Goal: Find specific page/section: Find specific page/section

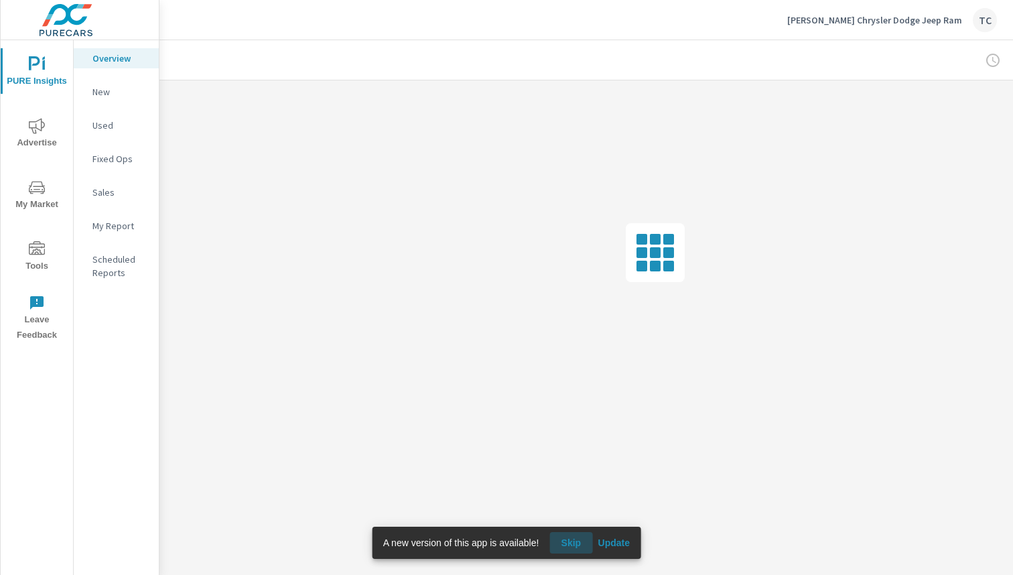
click at [580, 542] on span "Skip" at bounding box center [571, 543] width 32 height 12
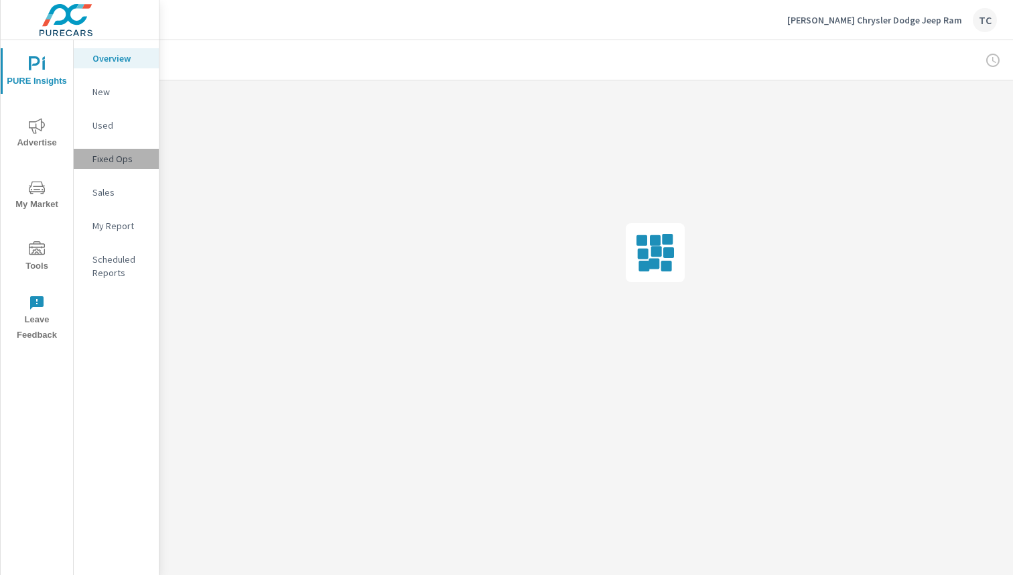
click at [100, 158] on p "Fixed Ops" at bounding box center [120, 158] width 56 height 13
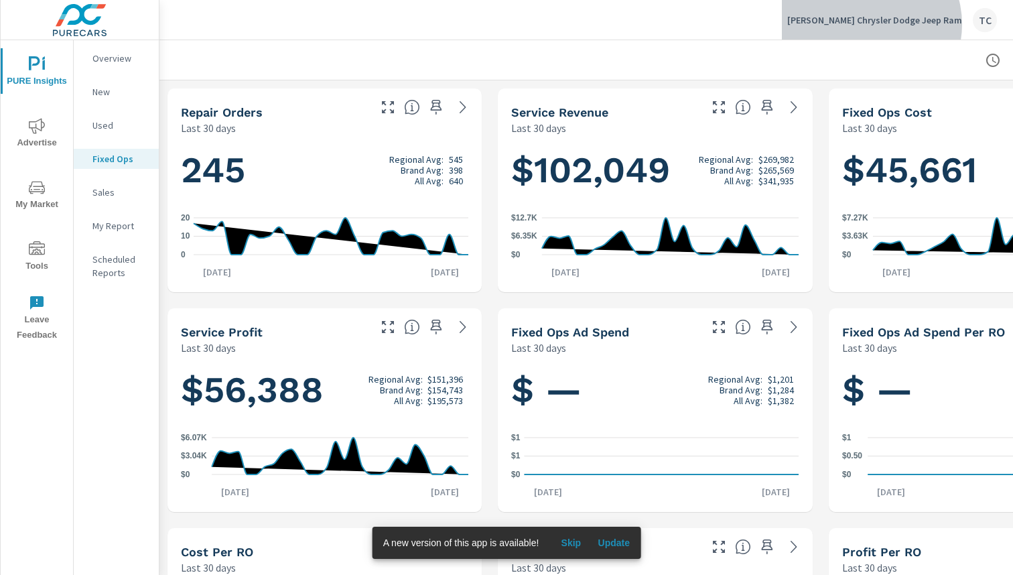
click at [910, 24] on p "Pettus Chrysler Dodge Jeep Ram" at bounding box center [874, 20] width 175 height 12
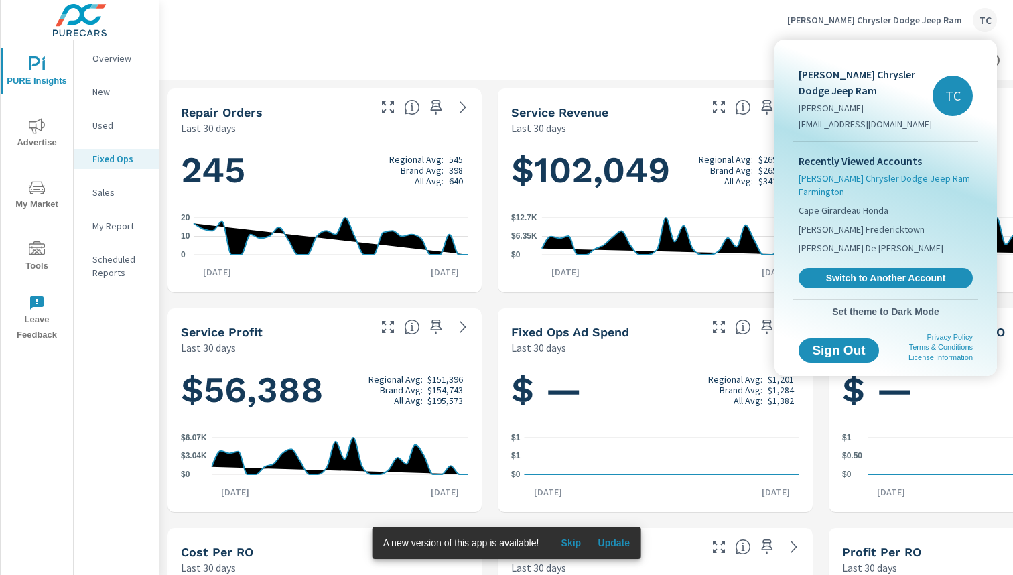
click at [823, 190] on span "Pettus Chrysler Dodge Jeep Ram Farmington" at bounding box center [886, 185] width 174 height 27
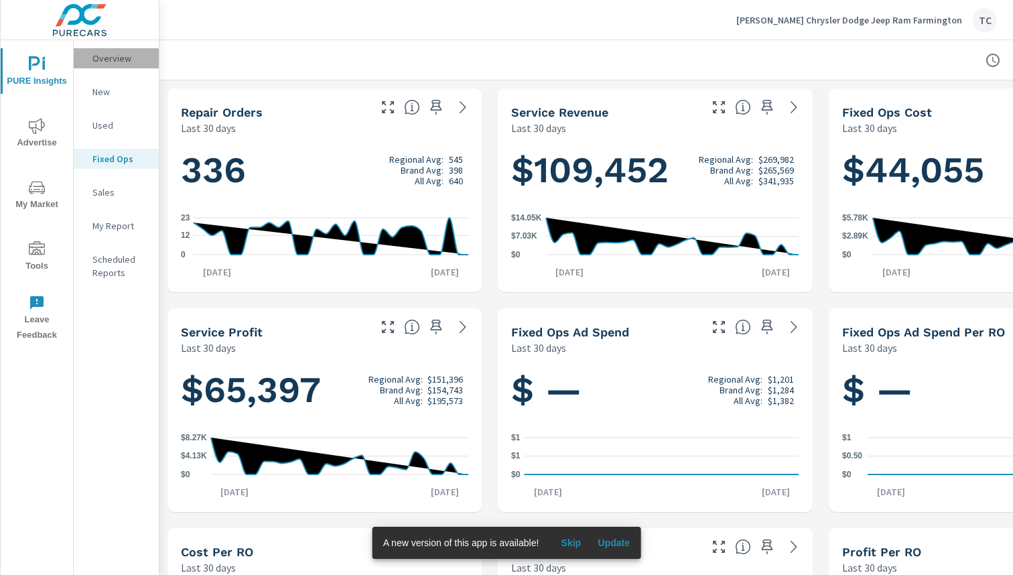
click at [116, 59] on p "Overview" at bounding box center [120, 58] width 56 height 13
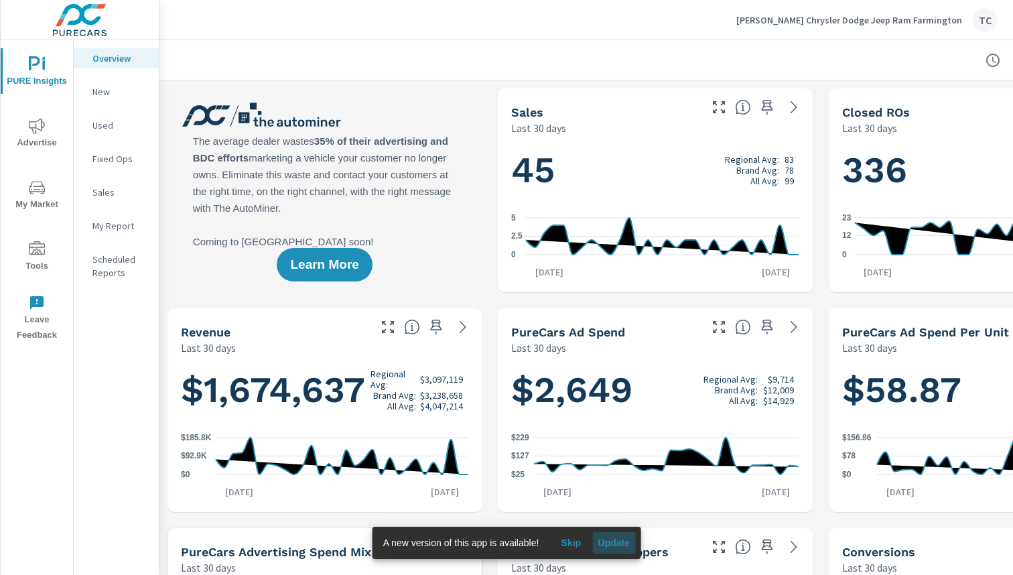
click at [612, 541] on span "Update" at bounding box center [614, 543] width 32 height 12
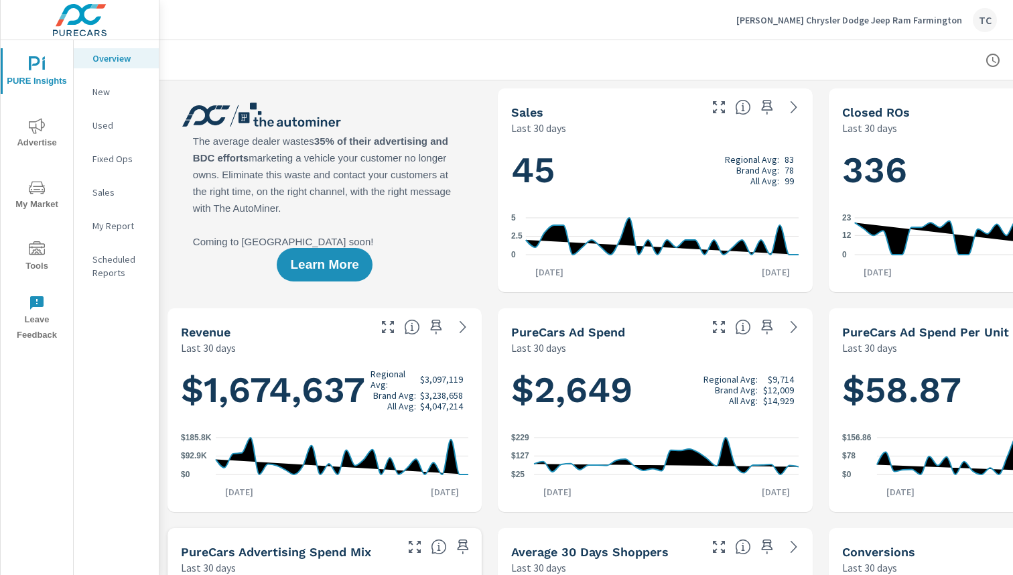
scroll to position [101, 0]
